Goal: Task Accomplishment & Management: Complete application form

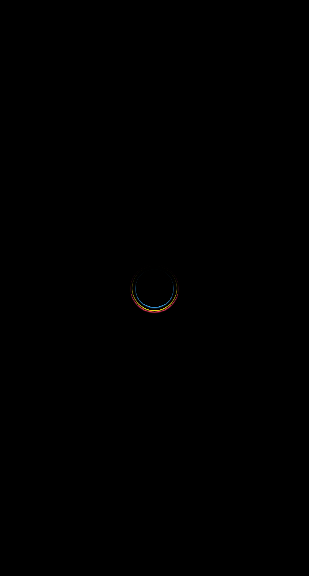
select select
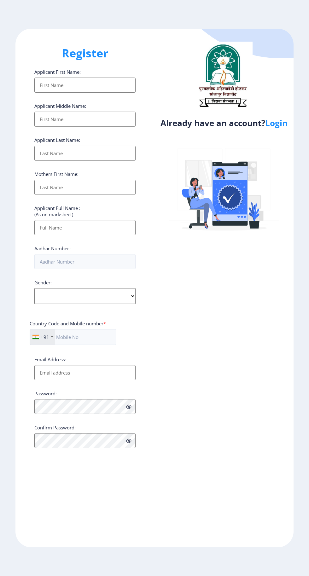
click at [283, 123] on link "Login" at bounding box center [276, 122] width 22 height 11
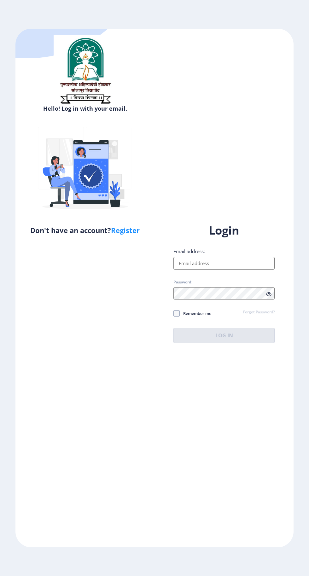
click at [198, 270] on input "Email address:" at bounding box center [224, 263] width 101 height 13
type input "[EMAIL_ADDRESS][DOMAIN_NAME]"
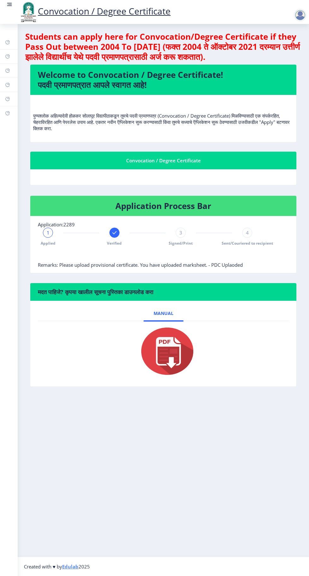
click at [176, 242] on span "Signed/Print" at bounding box center [181, 243] width 24 height 5
click at [305, 15] on div at bounding box center [300, 15] width 13 height 13
click at [127, 138] on nb-card-body "पुण्यश्लोक अहिल्यादेवी होळकर सोलापूर विद्यापीठाकडून तुमचे पदवी प्रमाणपत्र (Conv…" at bounding box center [163, 118] width 266 height 47
click at [9, 9] on link at bounding box center [9, 11] width 6 height 21
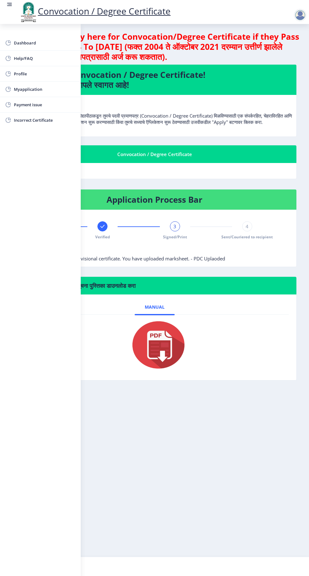
click at [29, 41] on span "Dashboard" at bounding box center [45, 43] width 62 height 8
click at [130, 145] on div "Welcome to Convocation / Degree Certificate! पदवी प्रमाणपत्रात आपले स्वागत आहे!…" at bounding box center [155, 104] width 294 height 81
click at [176, 228] on div "3" at bounding box center [175, 226] width 10 height 10
click at [31, 177] on div "Dashboard Help/FAQ Profile Myapplication Payment issue Incorrect Certificate" at bounding box center [40, 300] width 81 height 552
click at [7, 4] on circle at bounding box center [7, 4] width 1 height 1
